Goal: Find specific page/section: Find specific page/section

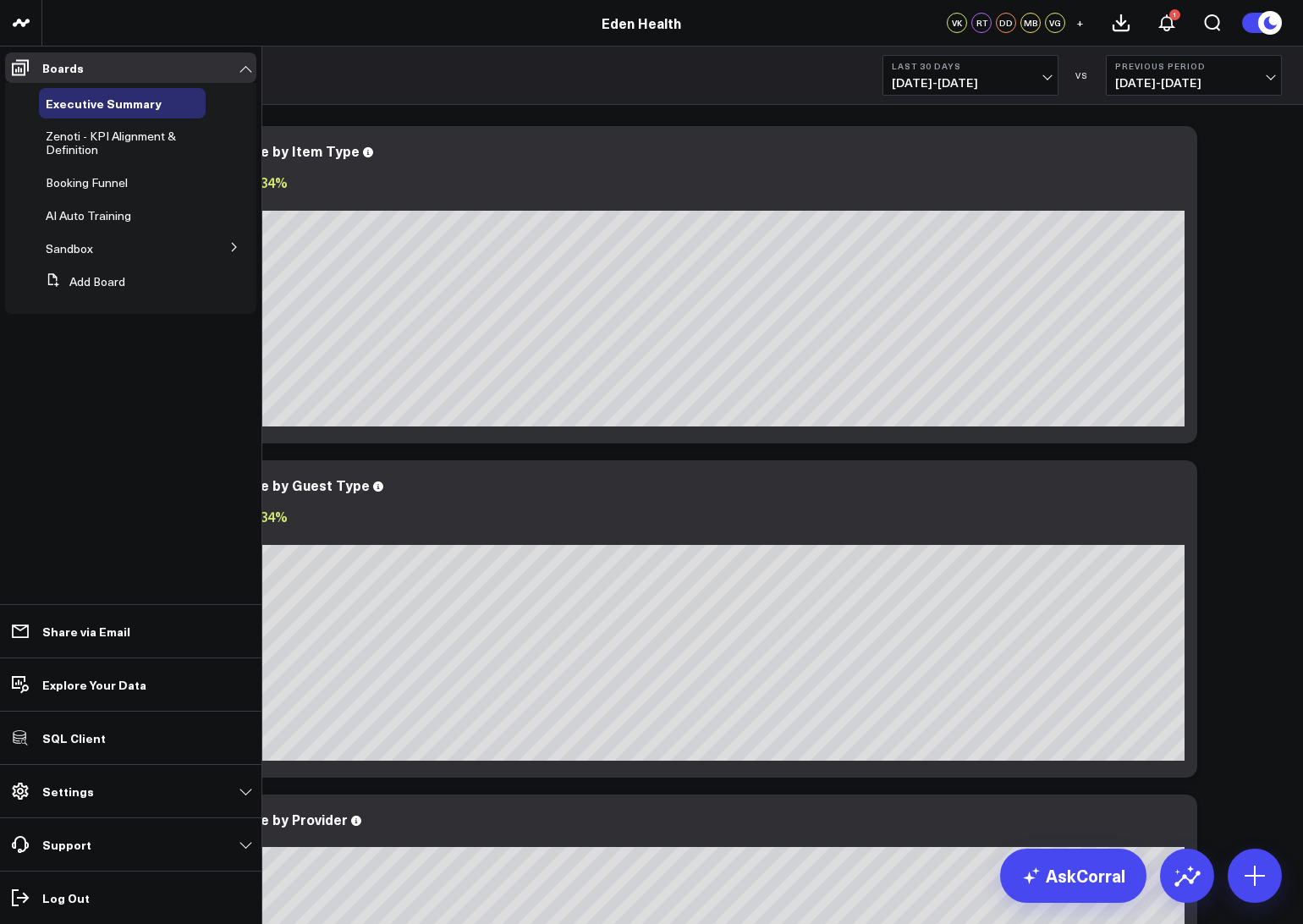
click at [234, 249] on icon at bounding box center [234, 247] width 4 height 9
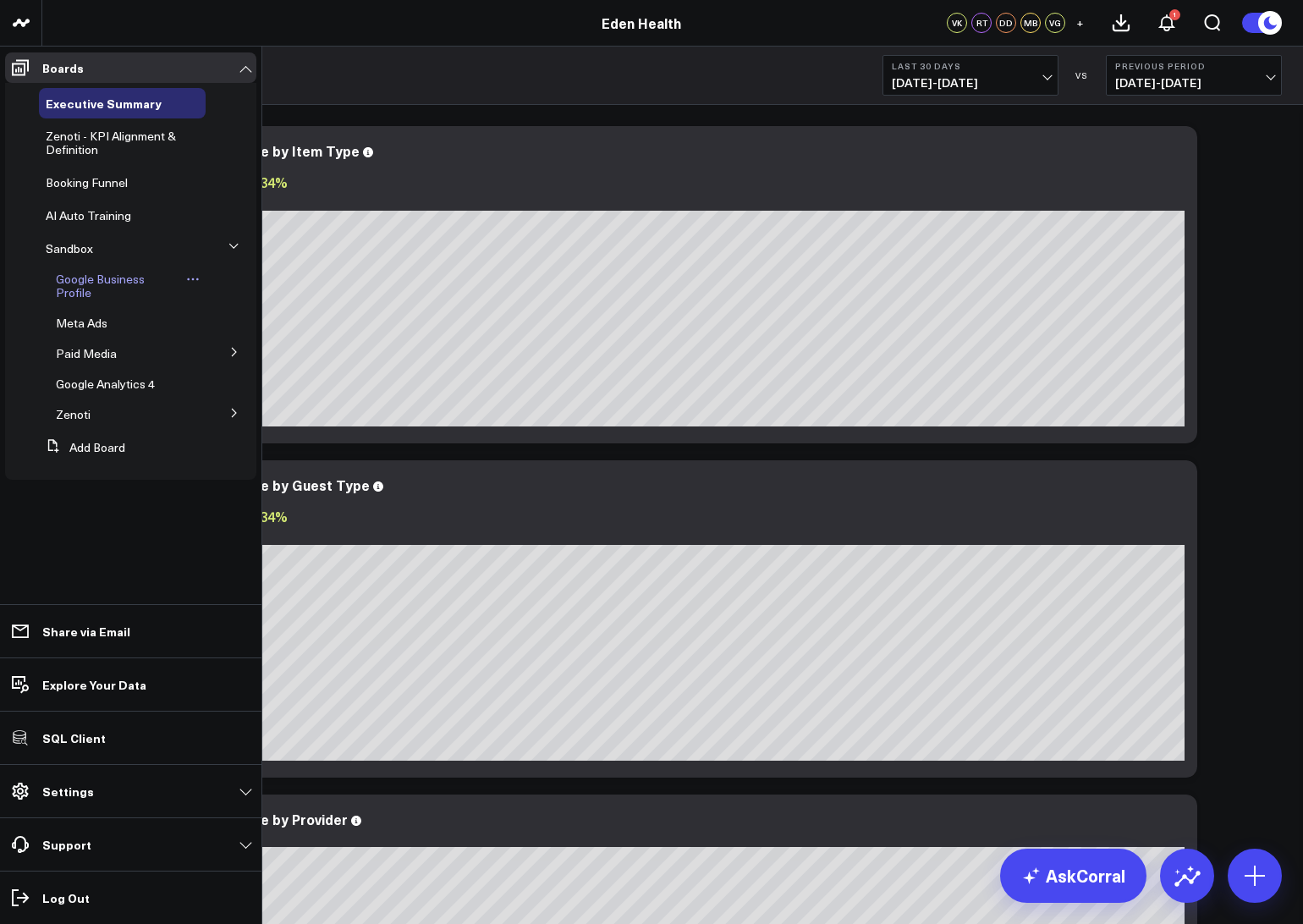
click at [72, 287] on span "Google Business Profile" at bounding box center [100, 286] width 89 height 30
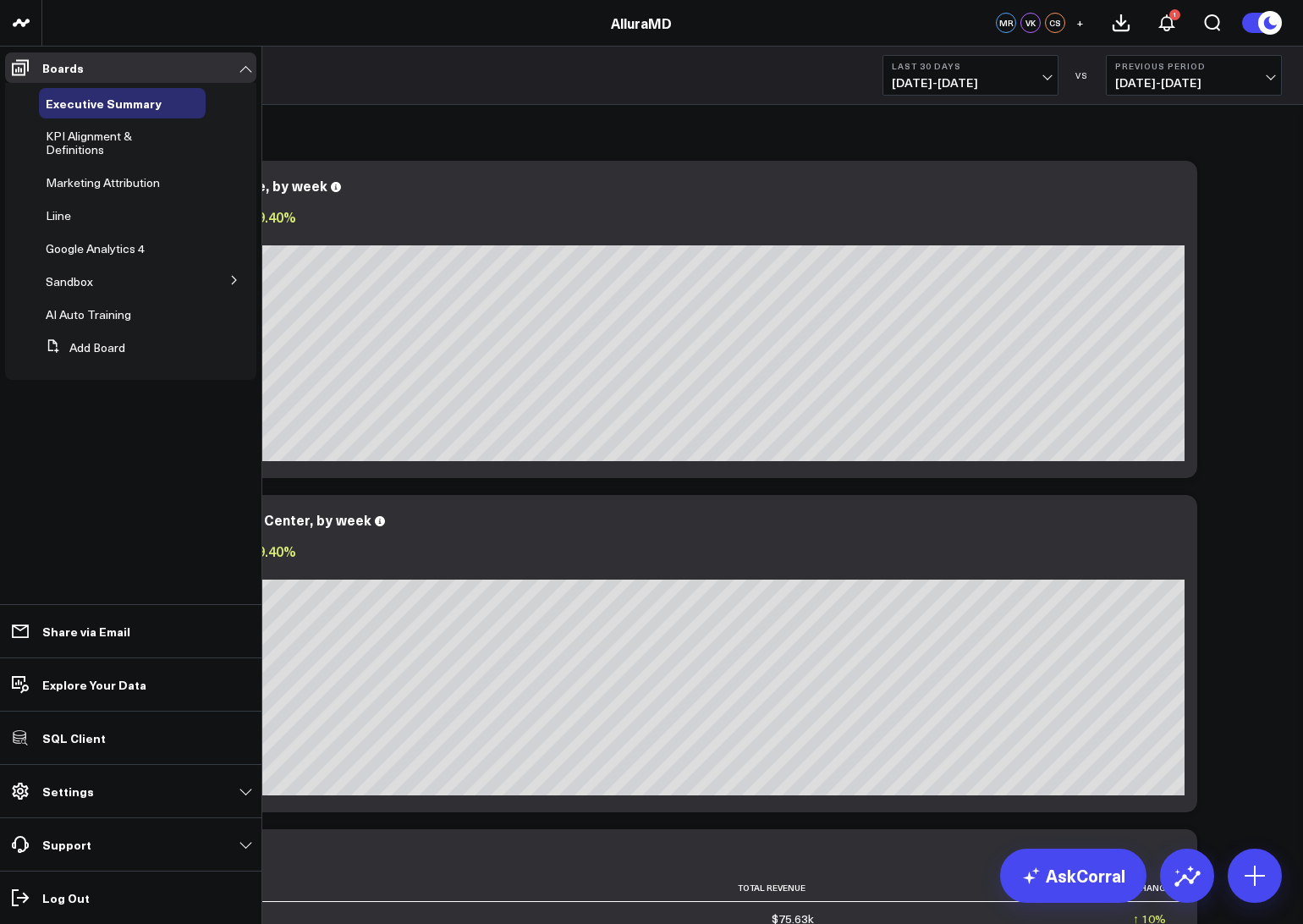
click at [238, 286] on icon at bounding box center [235, 280] width 10 height 10
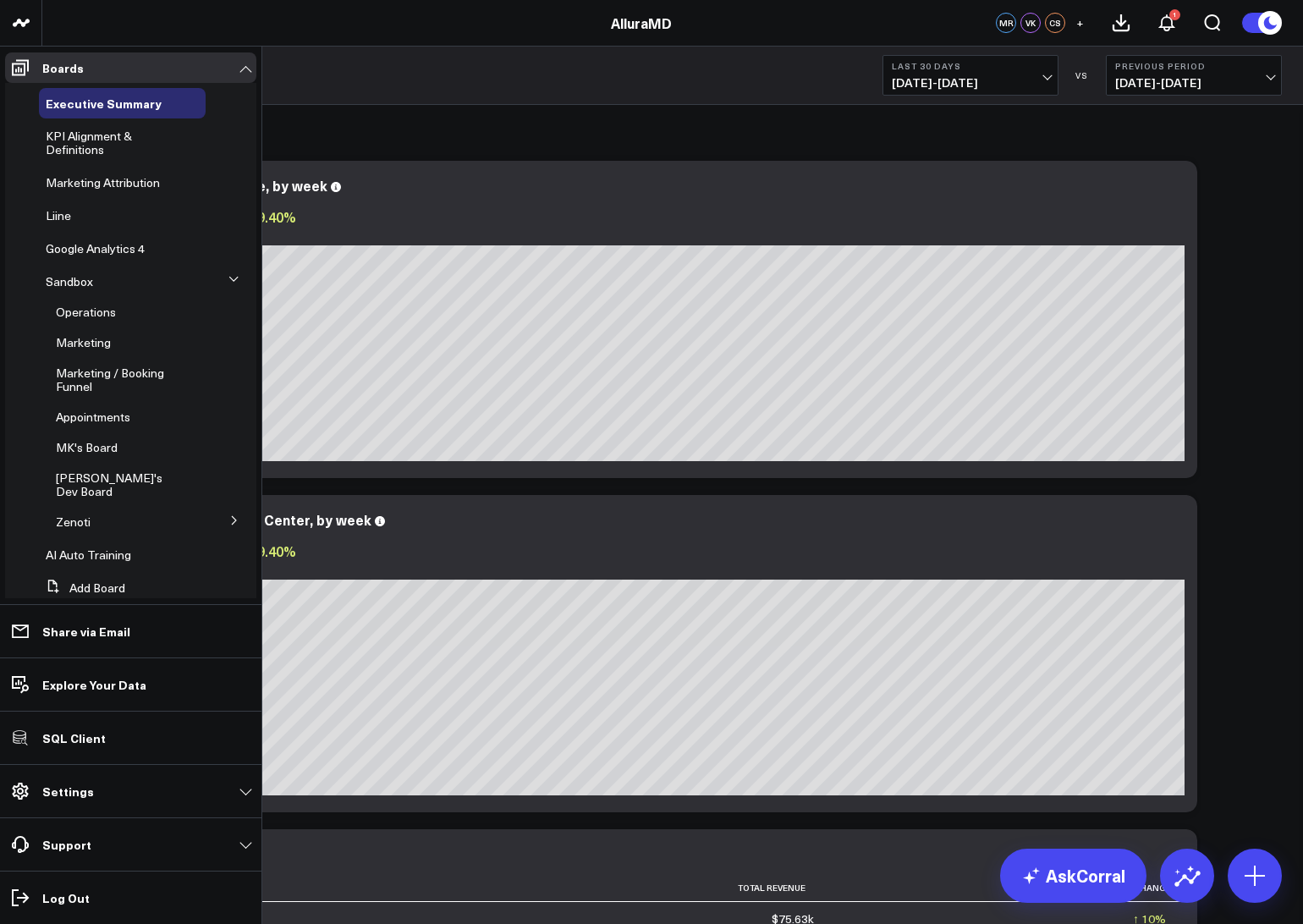
click at [217, 507] on button at bounding box center [234, 519] width 44 height 25
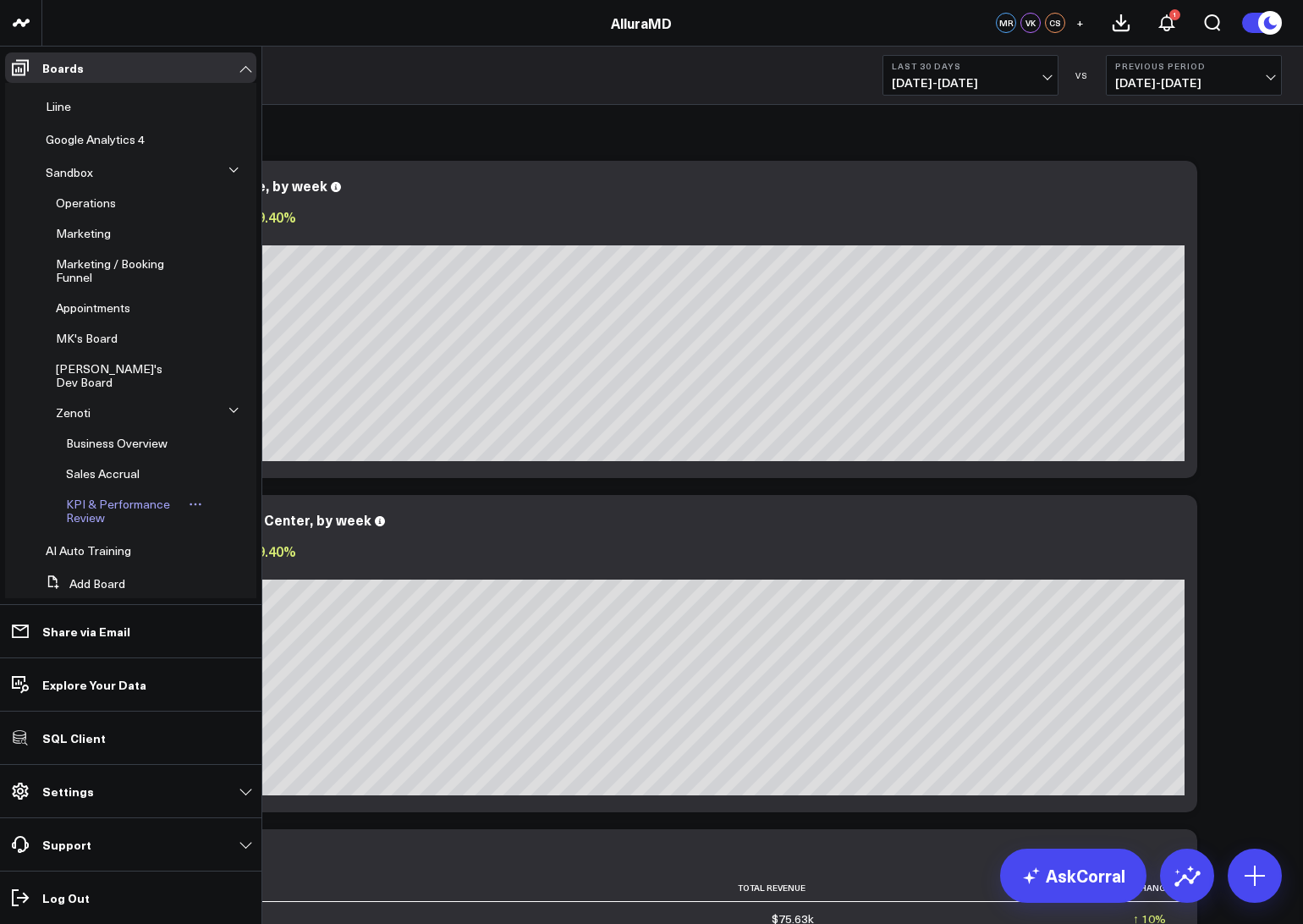
click at [78, 506] on span "KPI & Performance Review" at bounding box center [118, 511] width 104 height 30
